Goal: Task Accomplishment & Management: Complete application form

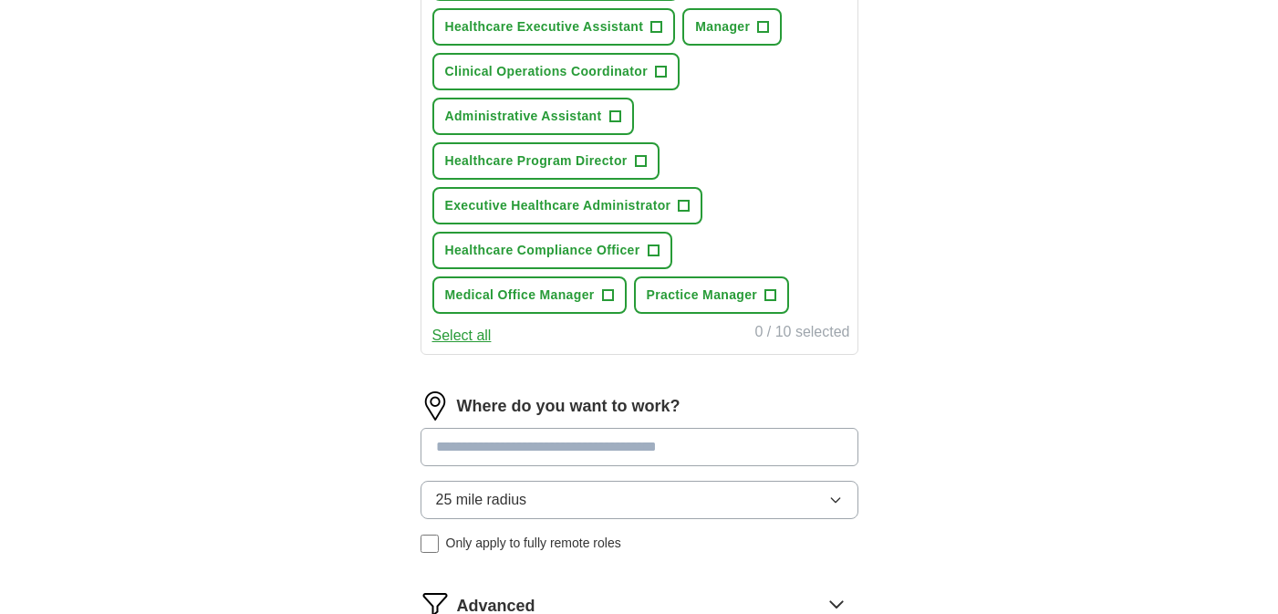
scroll to position [917, 0]
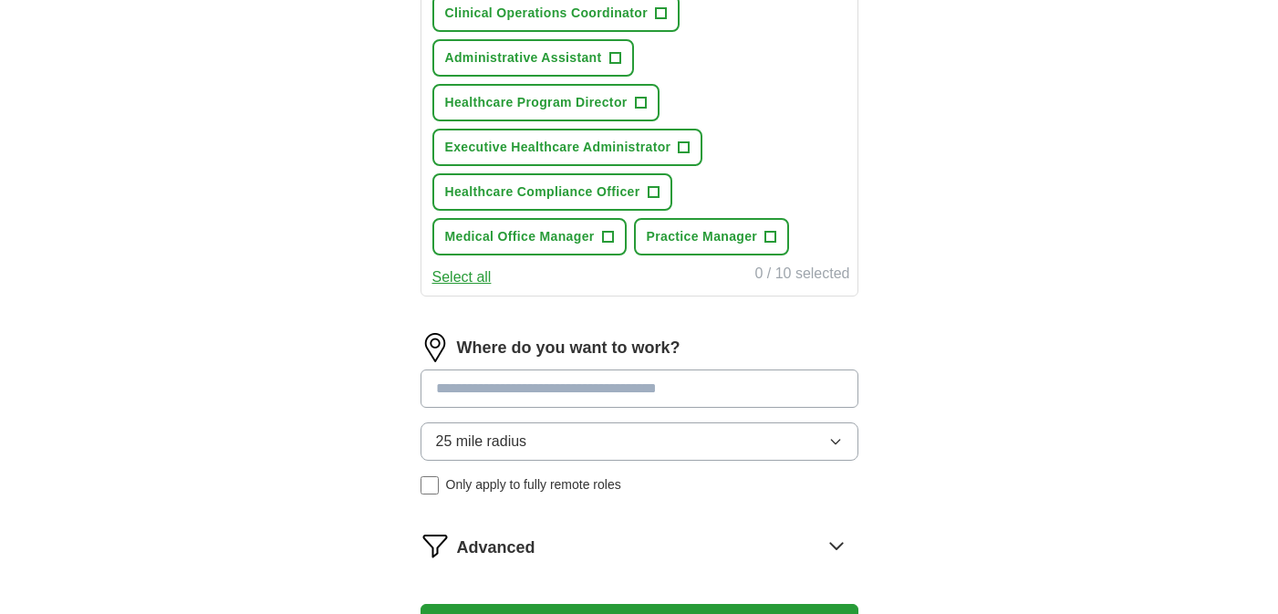
click at [610, 392] on input at bounding box center [640, 389] width 438 height 38
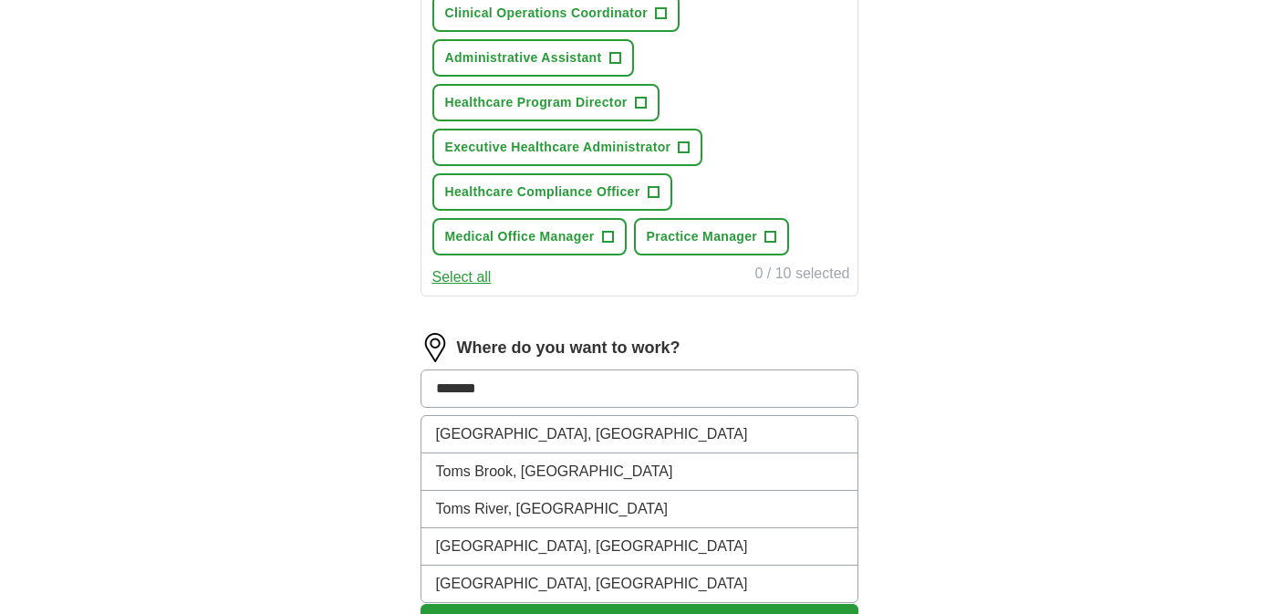
type input "********"
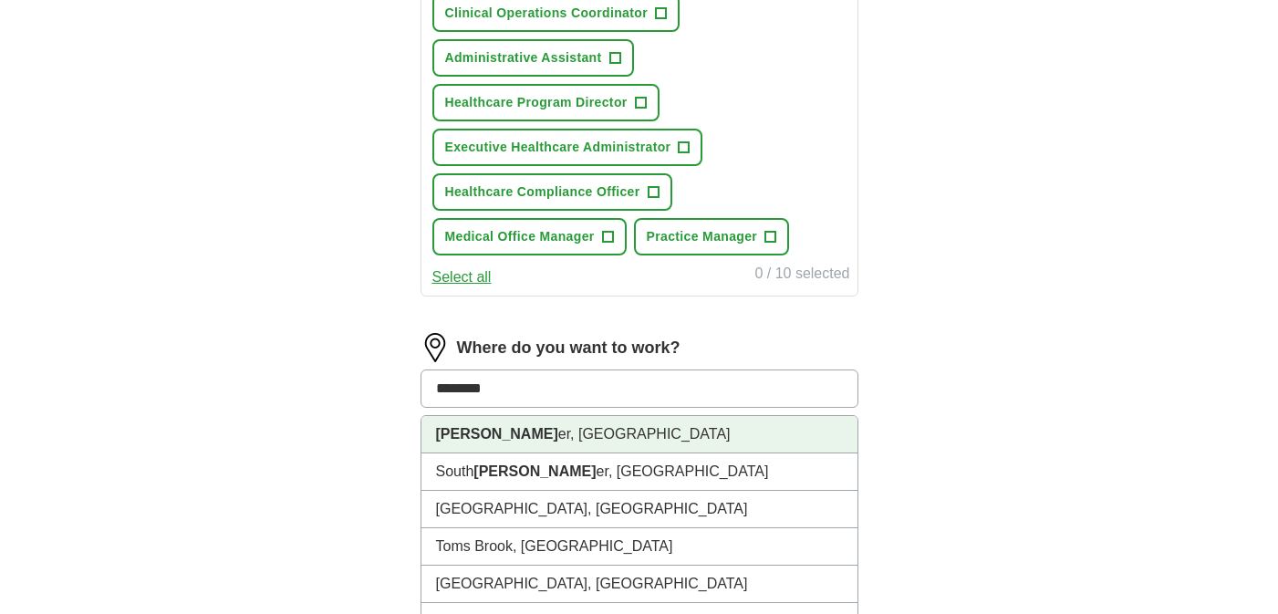
click at [602, 439] on li "Toms Riv er, [GEOGRAPHIC_DATA]" at bounding box center [640, 434] width 436 height 37
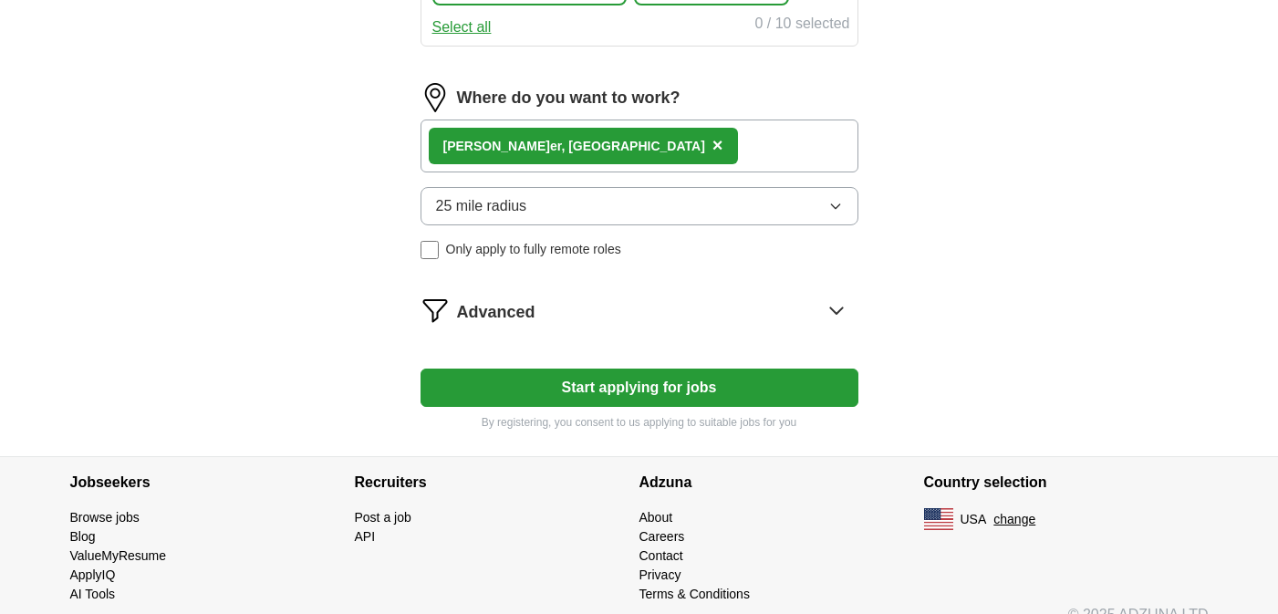
scroll to position [1194, 0]
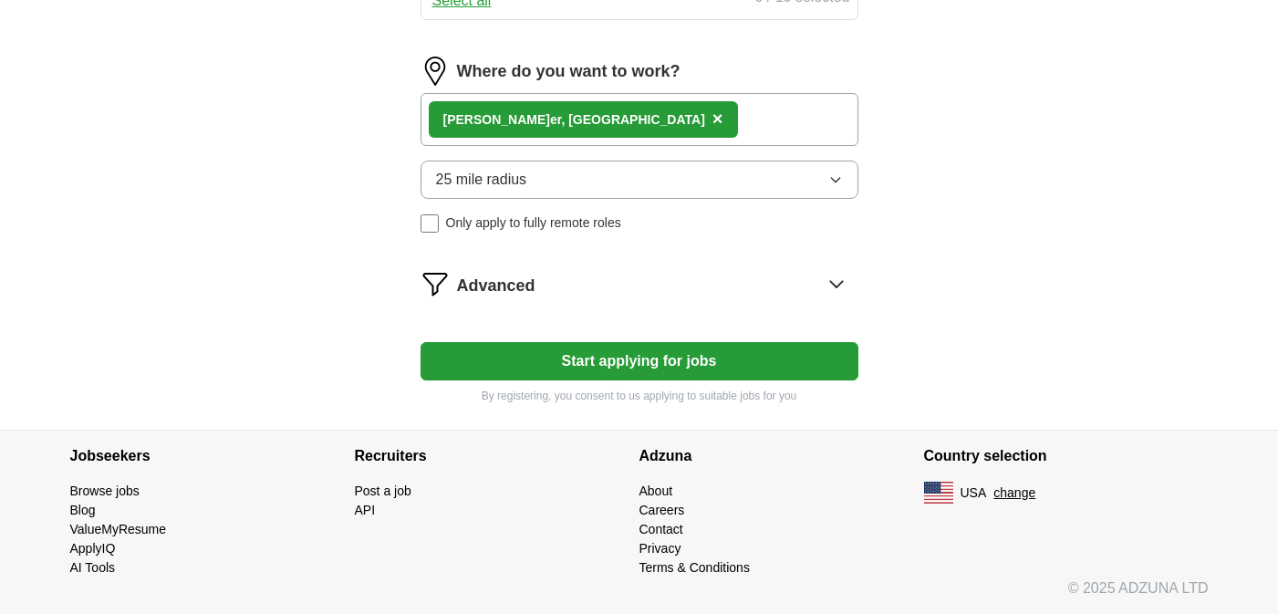
click at [834, 370] on button "Start applying for jobs" at bounding box center [640, 361] width 438 height 38
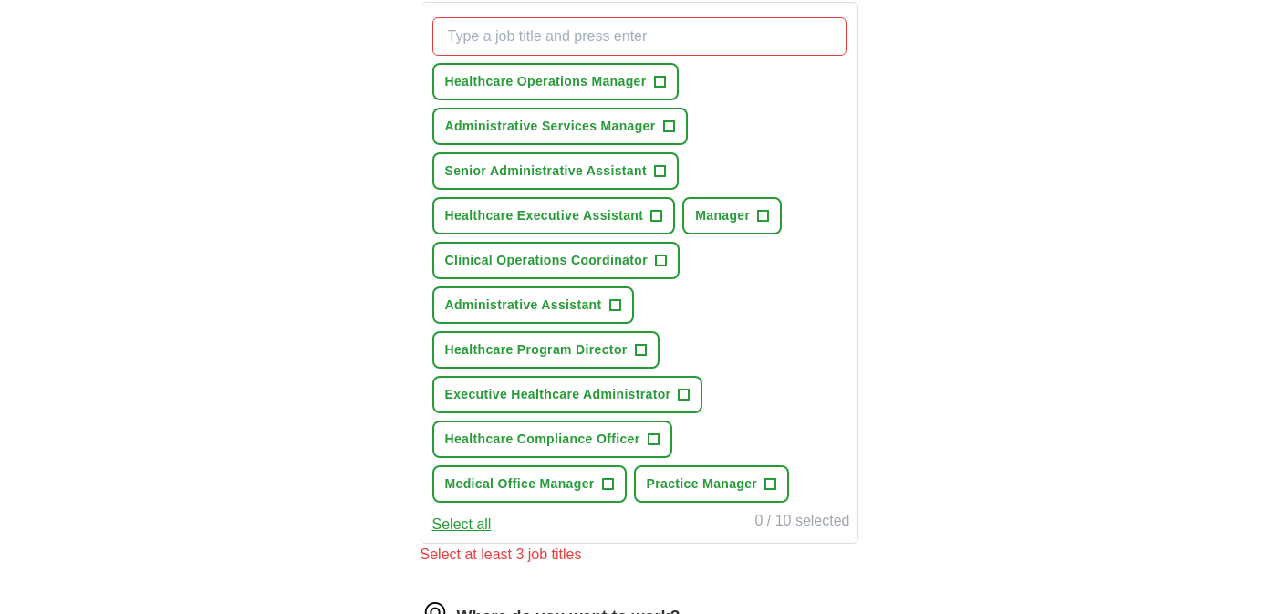
scroll to position [672, 0]
click at [581, 125] on span "Administrative Services Manager" at bounding box center [550, 124] width 211 height 19
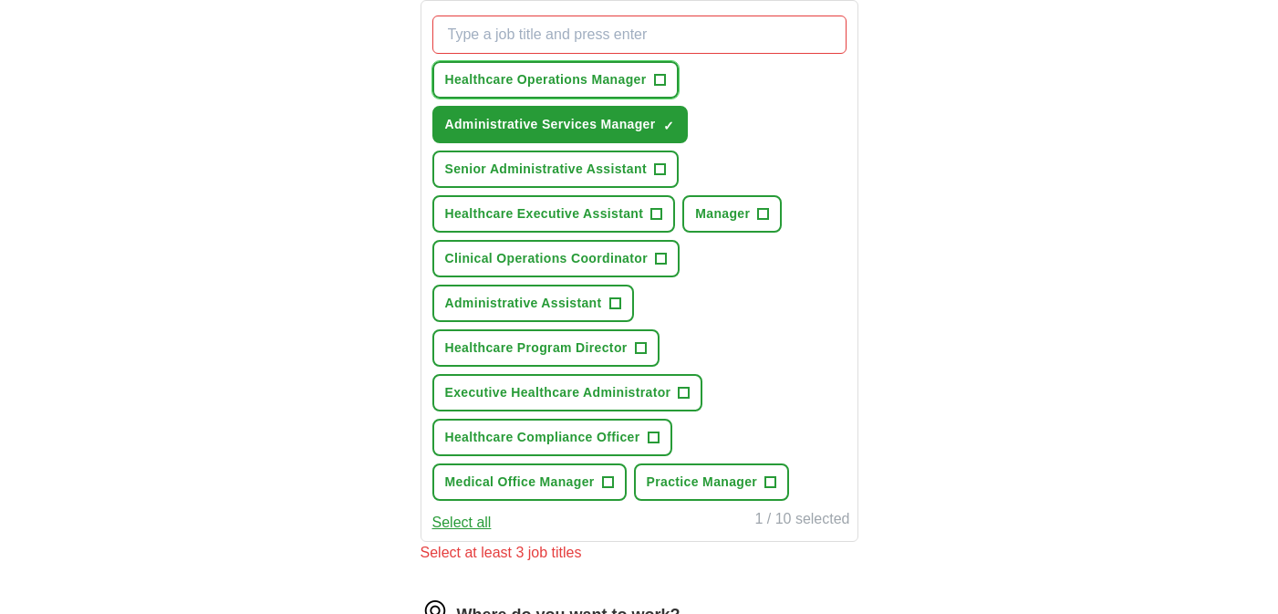
click at [582, 84] on span "Healthcare Operations Manager" at bounding box center [546, 79] width 202 height 19
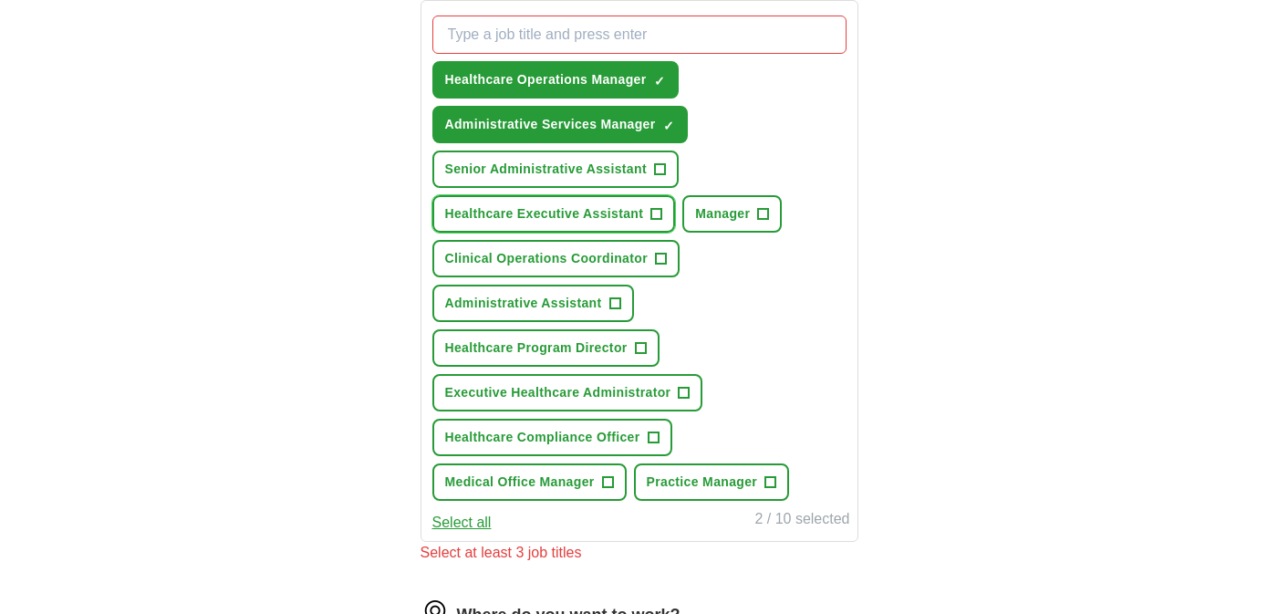
click at [616, 229] on button "Healthcare Executive Assistant +" at bounding box center [555, 213] width 244 height 37
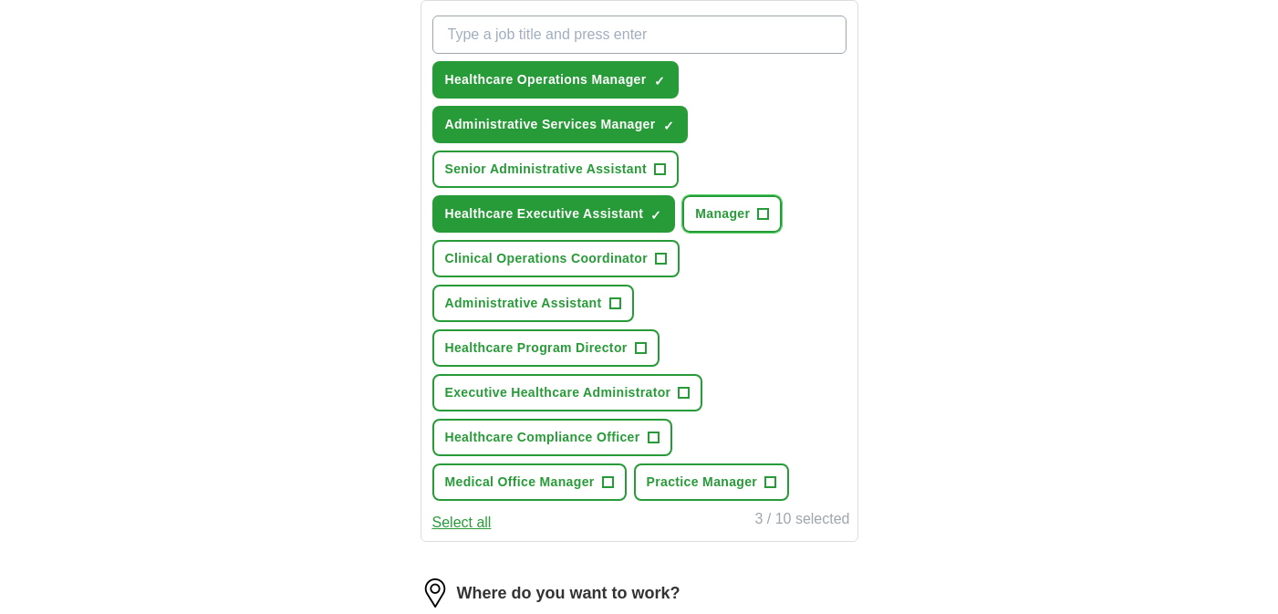
click at [714, 232] on button "Manager +" at bounding box center [732, 213] width 99 height 37
click at [579, 257] on span "Clinical Operations Coordinator" at bounding box center [546, 258] width 203 height 19
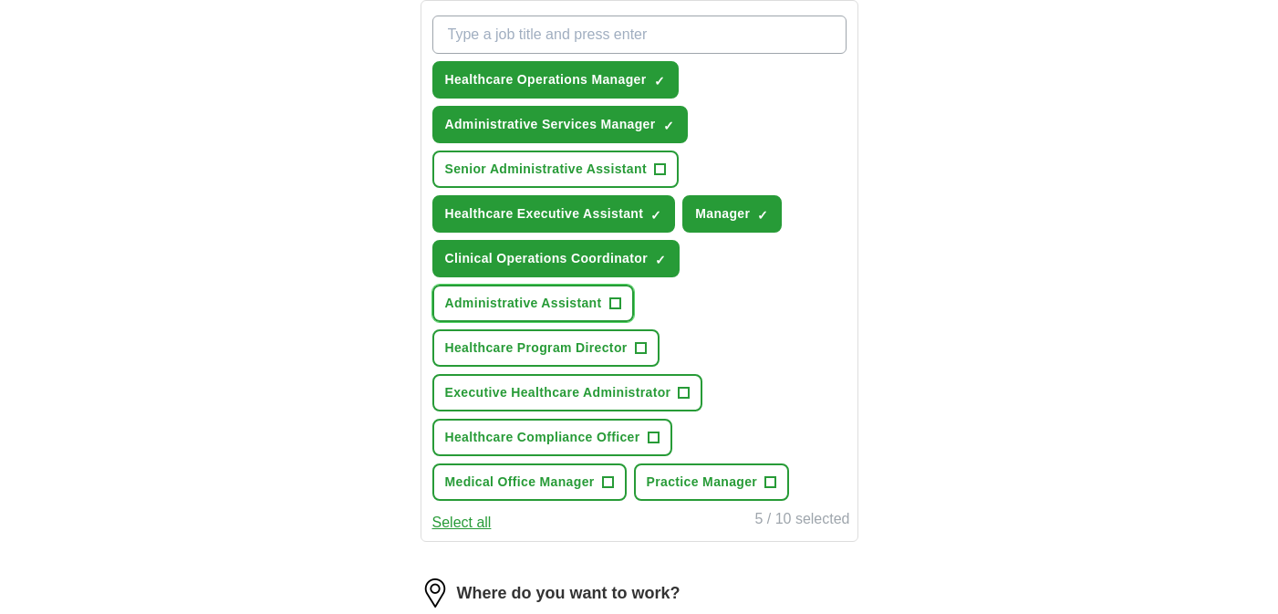
click at [576, 285] on button "Administrative Assistant +" at bounding box center [534, 303] width 202 height 37
click at [567, 329] on div "Healthcare Operations Manager ✓ × Administrative Services Manager ✓ × Senior Ad…" at bounding box center [640, 258] width 422 height 500
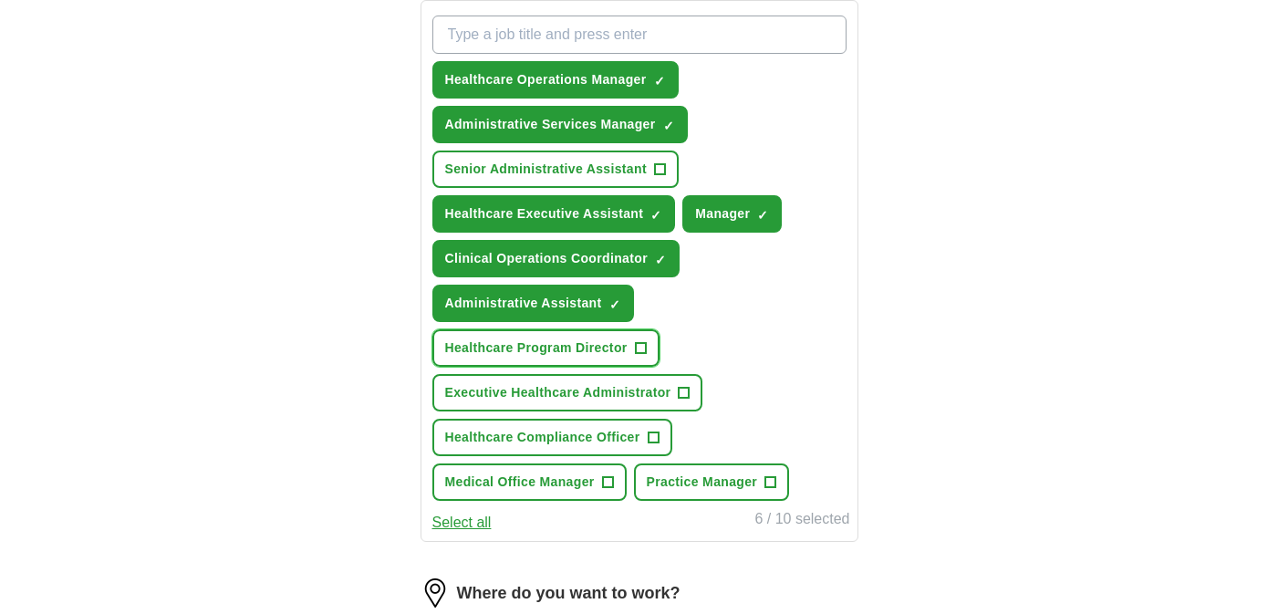
click at [566, 351] on span "Healthcare Program Director" at bounding box center [536, 348] width 183 height 19
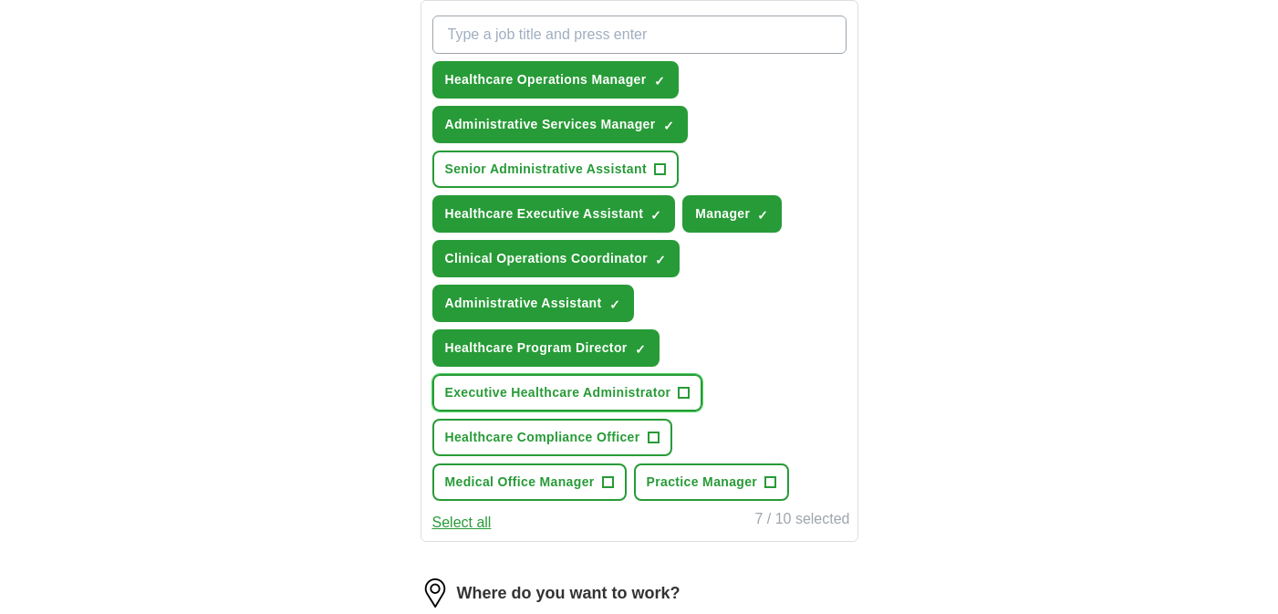
click at [566, 391] on span "Executive Healthcare Administrator" at bounding box center [558, 392] width 226 height 19
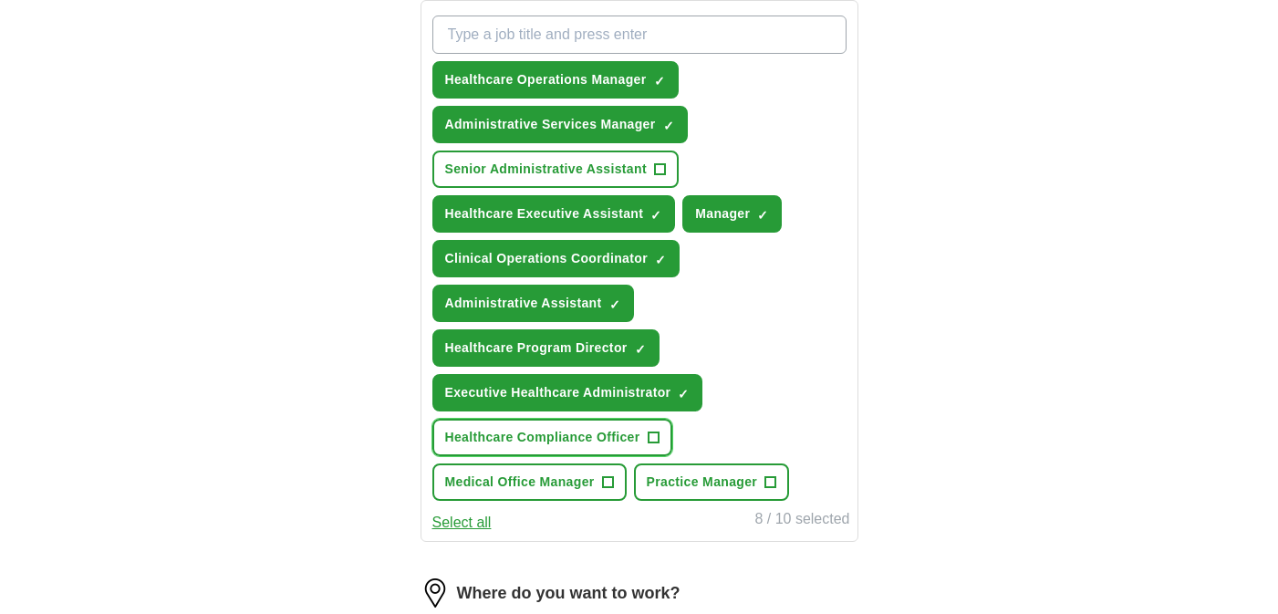
click at [566, 426] on button "Healthcare Compliance Officer +" at bounding box center [553, 437] width 240 height 37
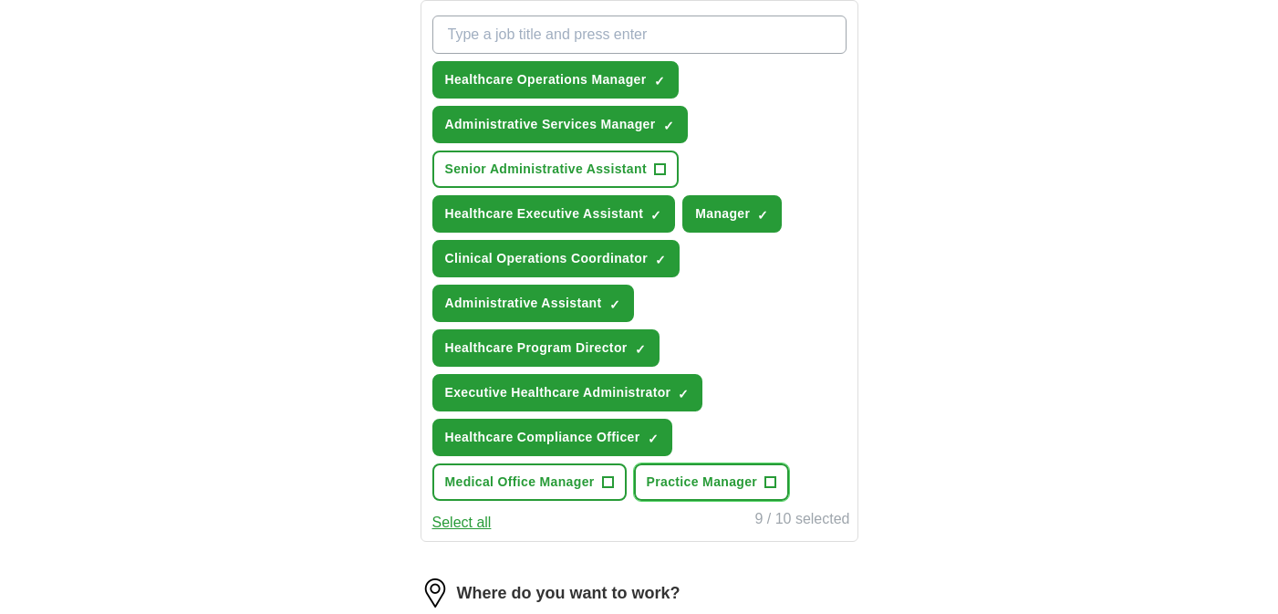
click at [682, 474] on span "Practice Manager" at bounding box center [702, 482] width 111 height 19
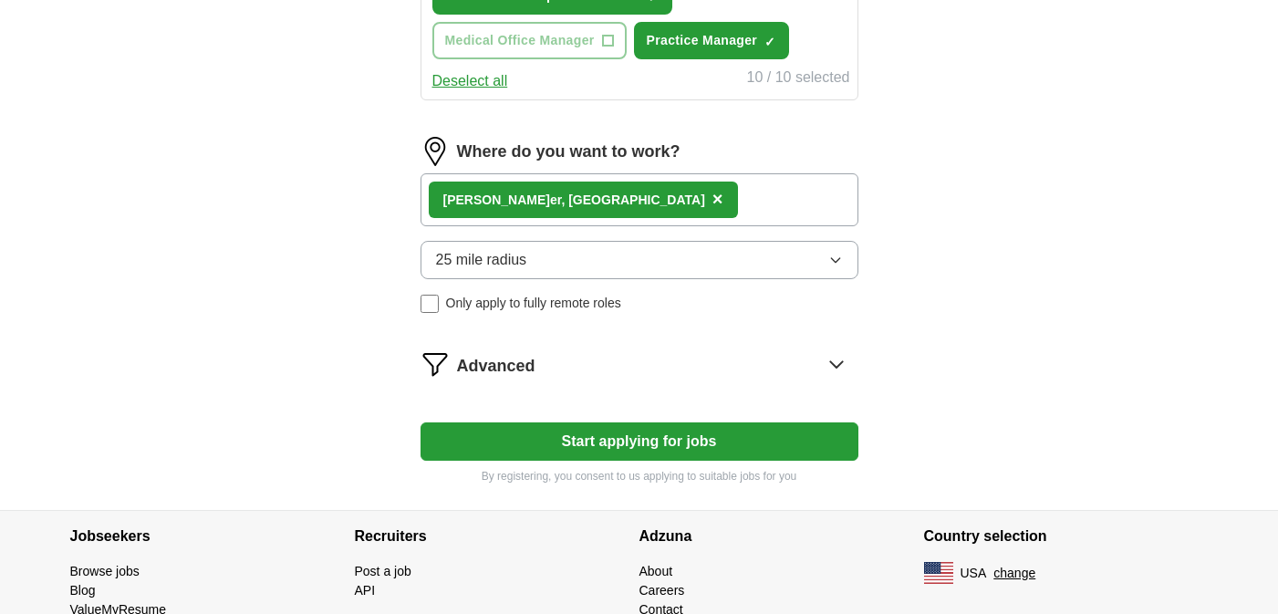
scroll to position [1194, 0]
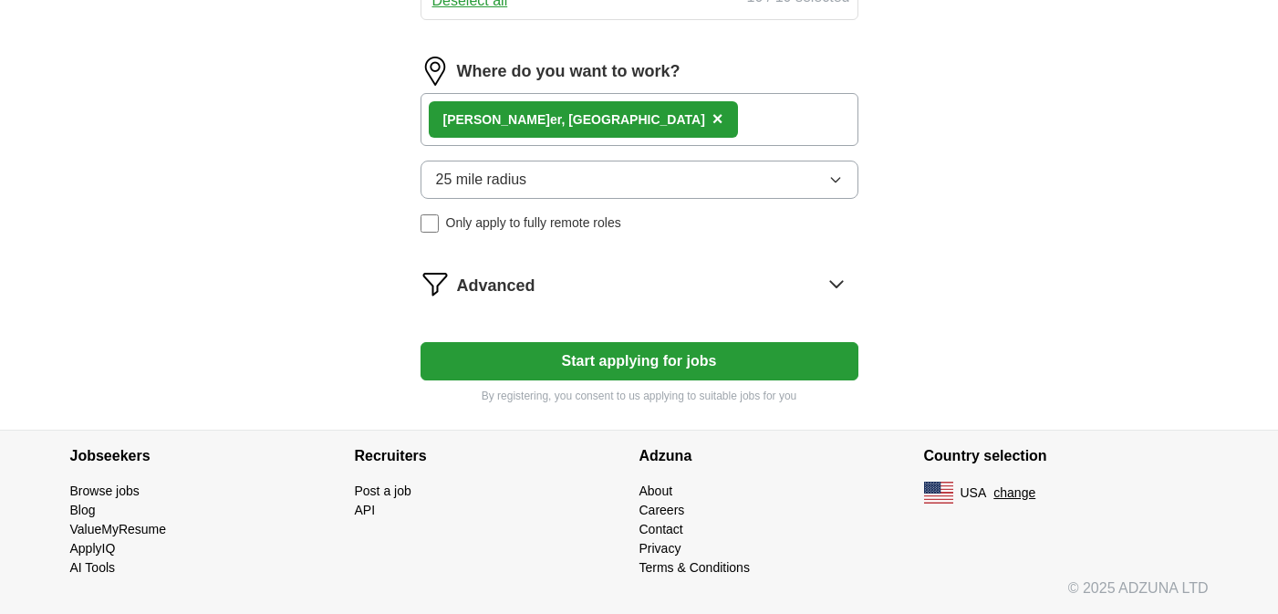
click at [799, 372] on button "Start applying for jobs" at bounding box center [640, 361] width 438 height 38
select select "**"
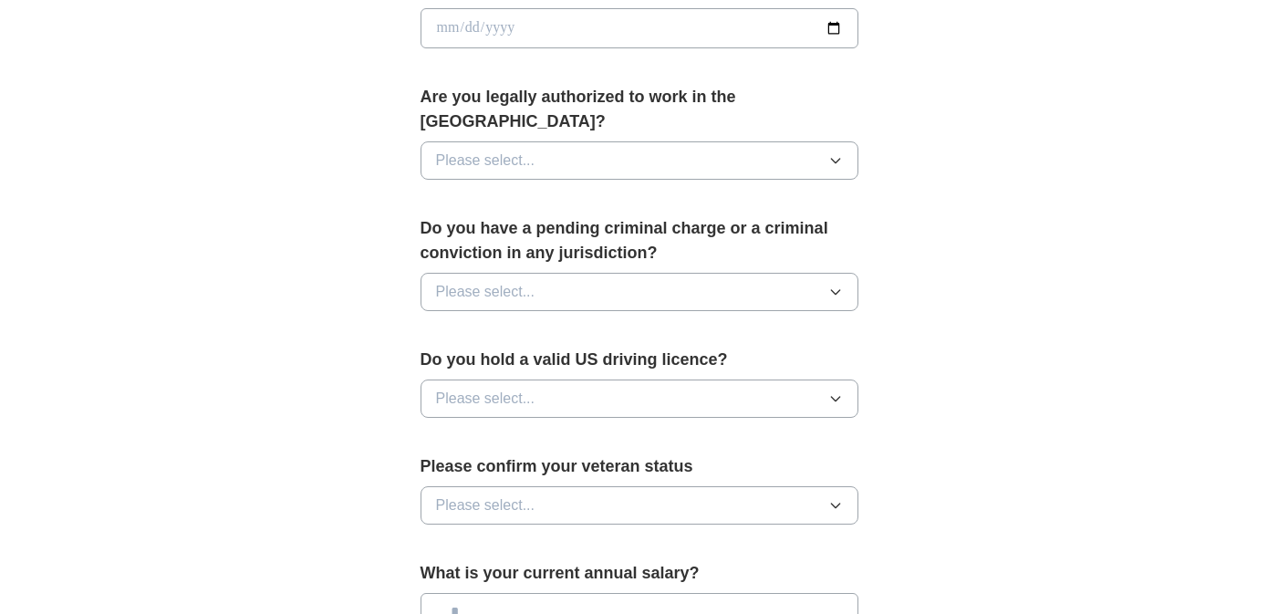
scroll to position [868, 0]
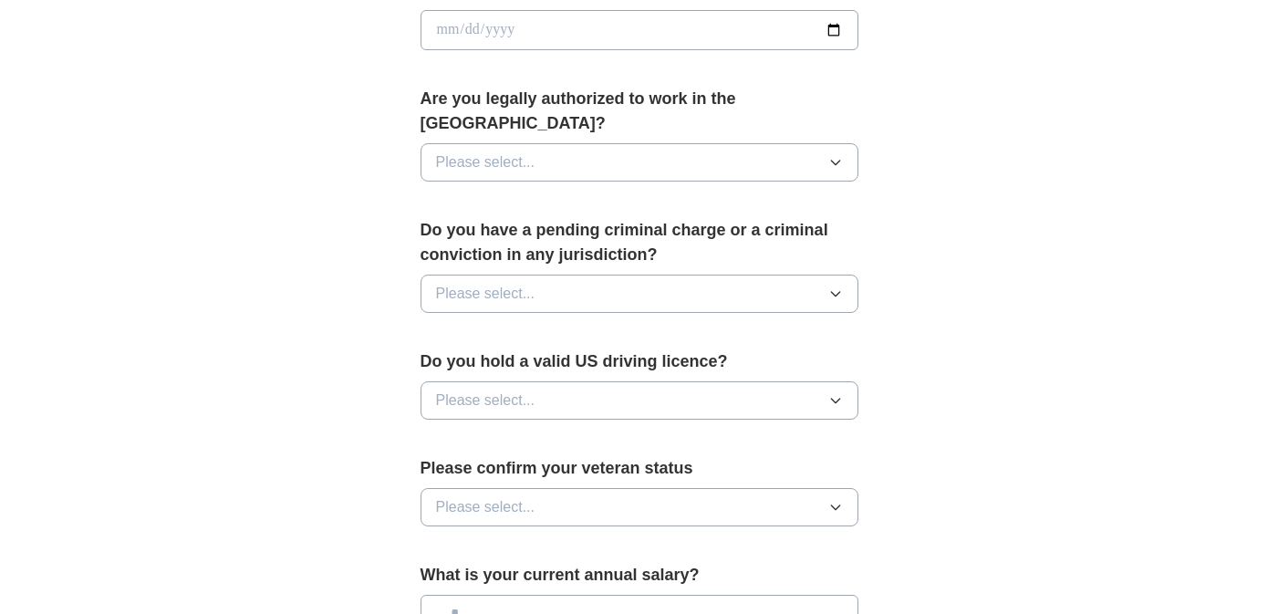
click at [701, 151] on button "Please select..." at bounding box center [640, 162] width 438 height 38
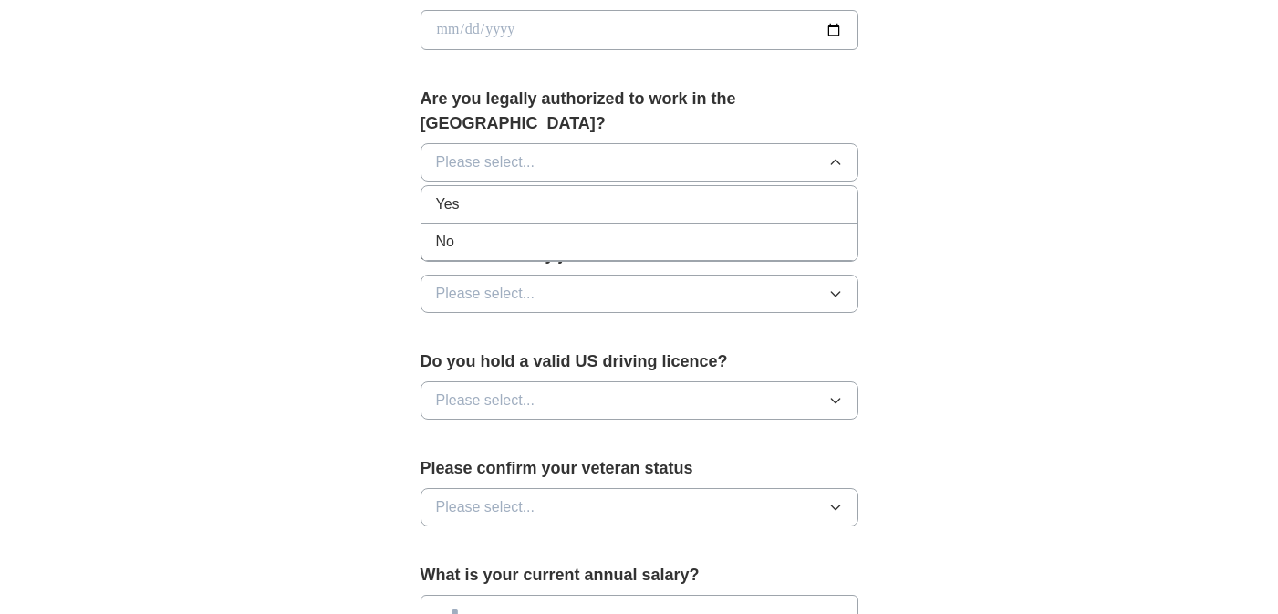
click at [672, 193] on div "Yes" at bounding box center [639, 204] width 407 height 22
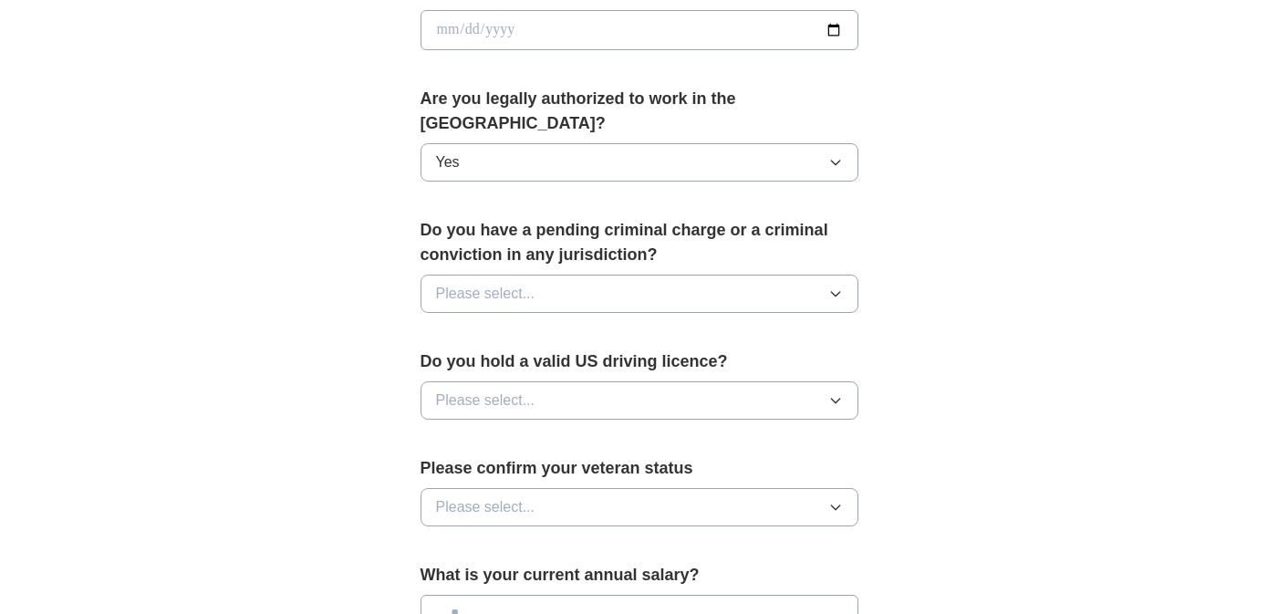
click at [625, 275] on button "Please select..." at bounding box center [640, 294] width 438 height 38
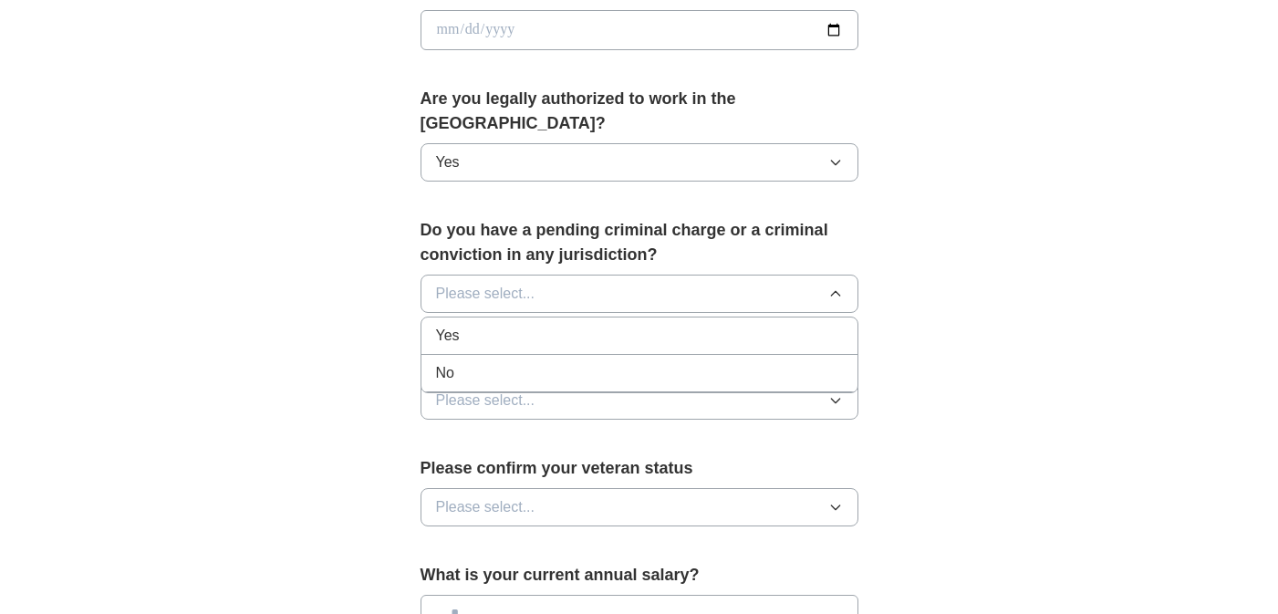
click at [579, 355] on li "No" at bounding box center [640, 373] width 436 height 37
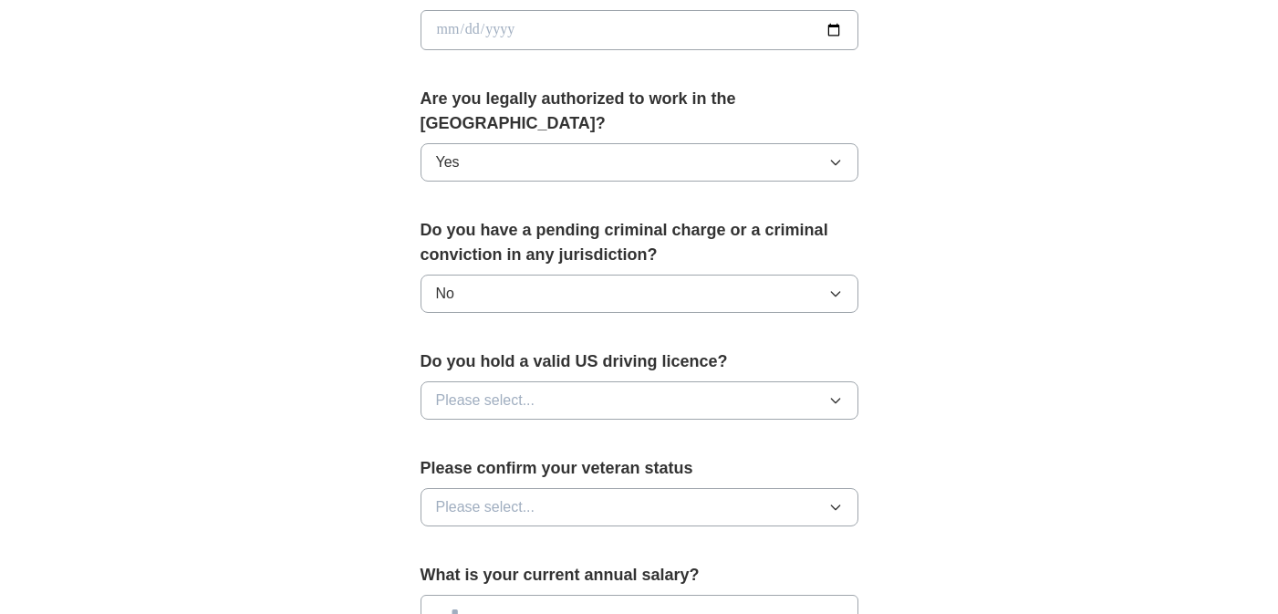
click at [564, 381] on button "Please select..." at bounding box center [640, 400] width 438 height 38
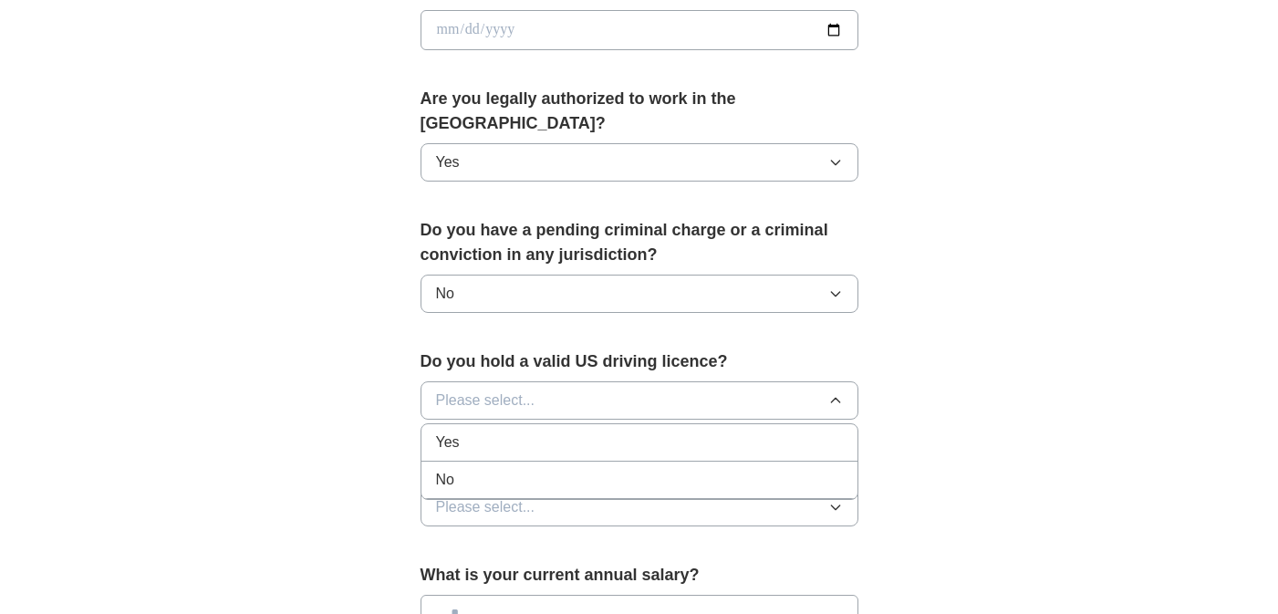
click at [541, 432] on div "Yes" at bounding box center [639, 443] width 407 height 22
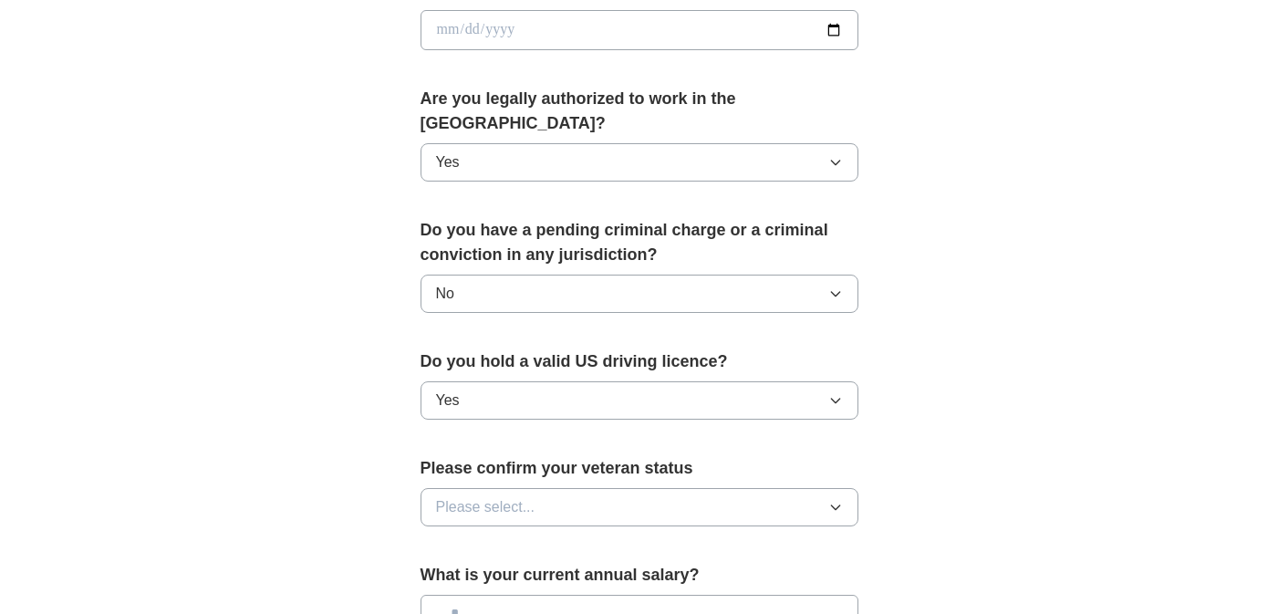
click at [535, 488] on button "Please select..." at bounding box center [640, 507] width 438 height 38
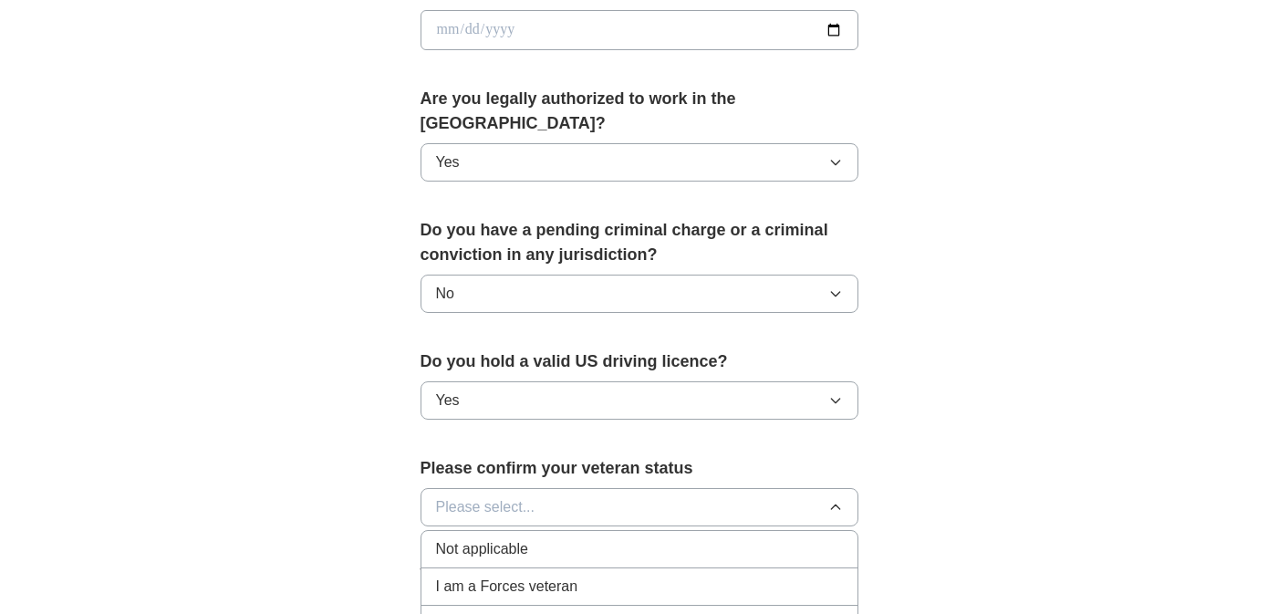
click at [512, 538] on span "Not applicable" at bounding box center [482, 549] width 92 height 22
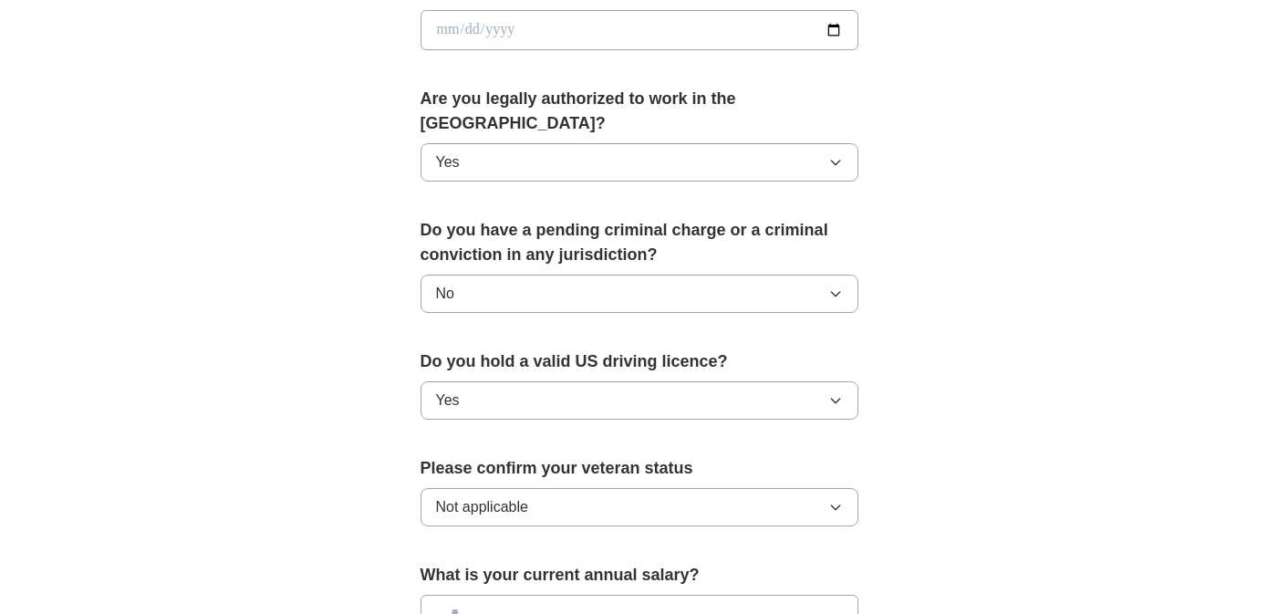
click at [1222, 443] on div "**********" at bounding box center [640, 19] width 1168 height 1662
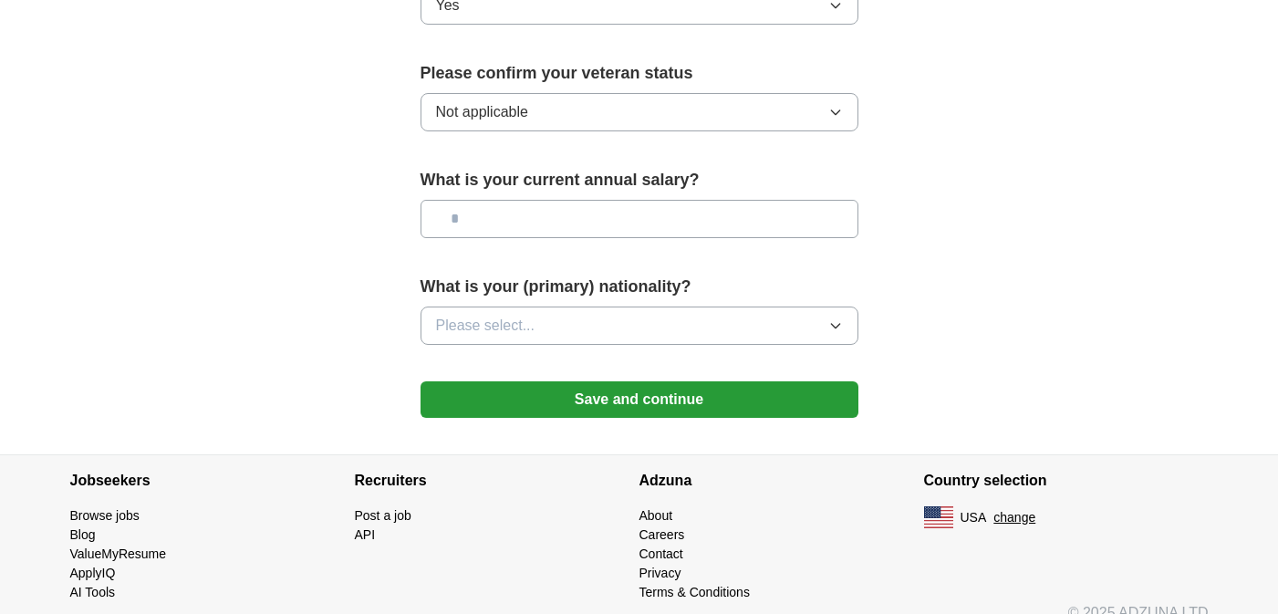
click at [818, 381] on button "Save and continue" at bounding box center [640, 399] width 438 height 37
